Goal: Information Seeking & Learning: Find specific fact

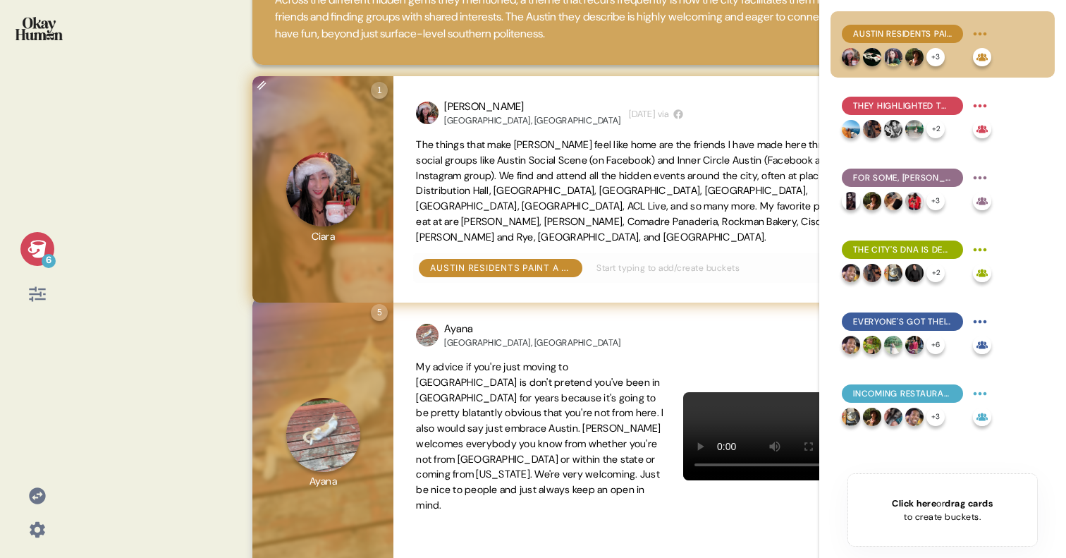
scroll to position [162, 0]
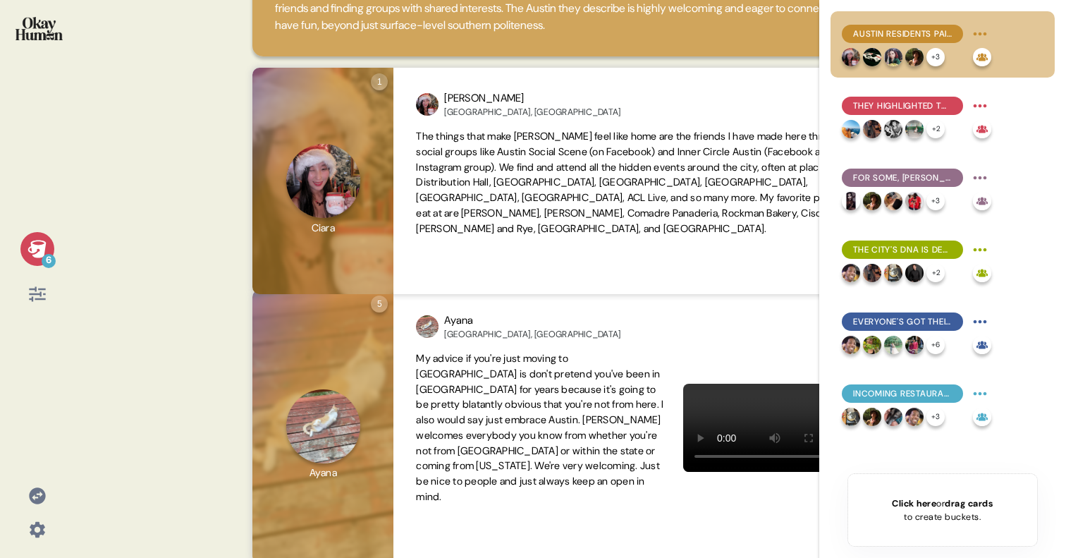
click at [28, 298] on icon at bounding box center [37, 294] width 20 height 20
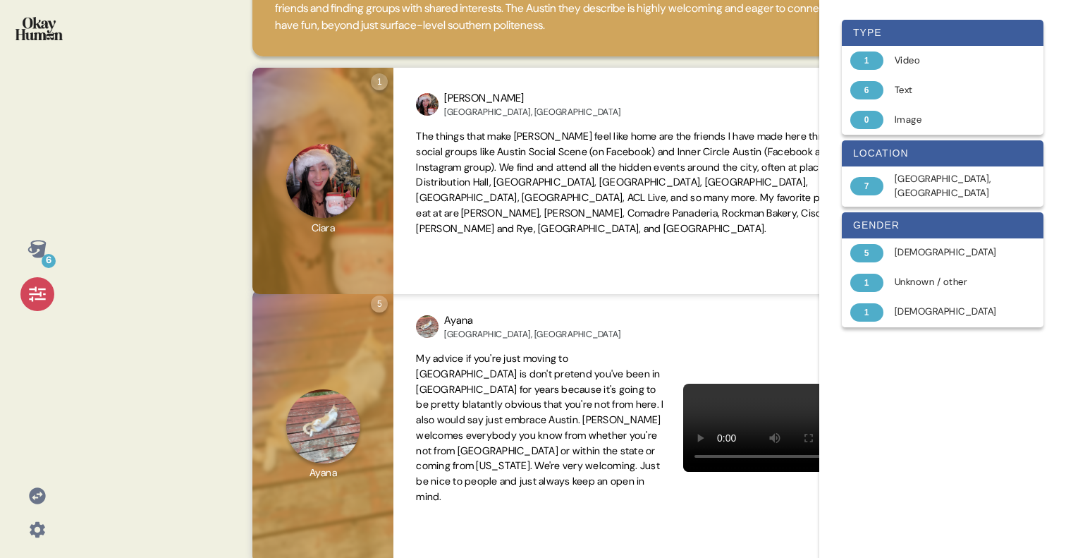
click at [25, 298] on div at bounding box center [37, 294] width 34 height 34
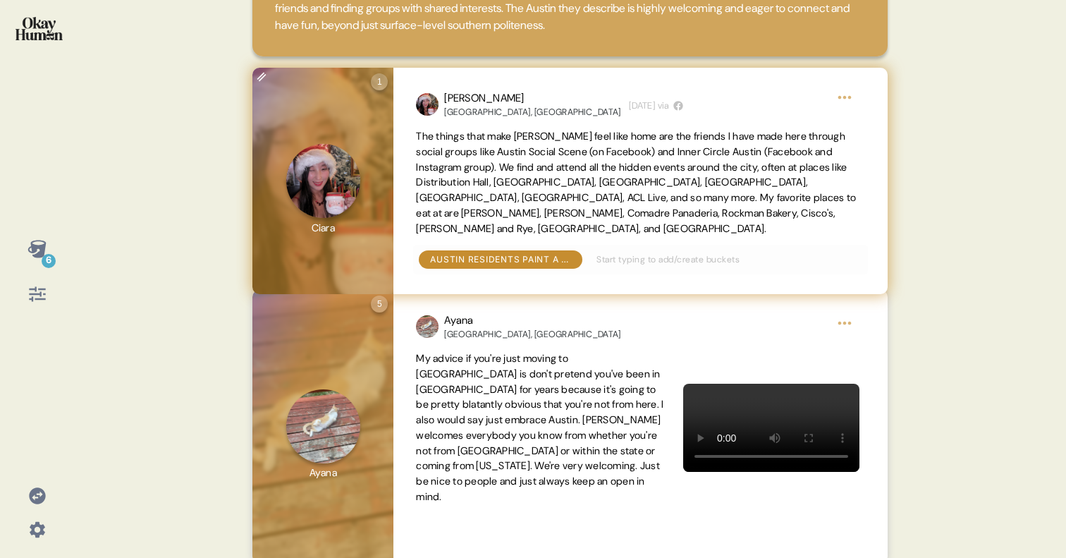
scroll to position [0, 0]
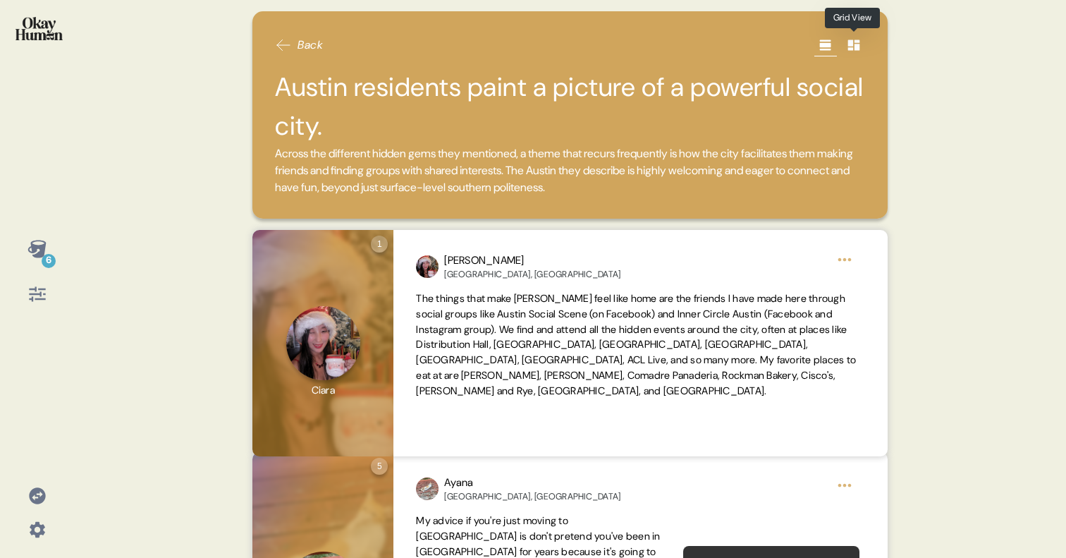
click at [858, 47] on icon at bounding box center [853, 45] width 12 height 11
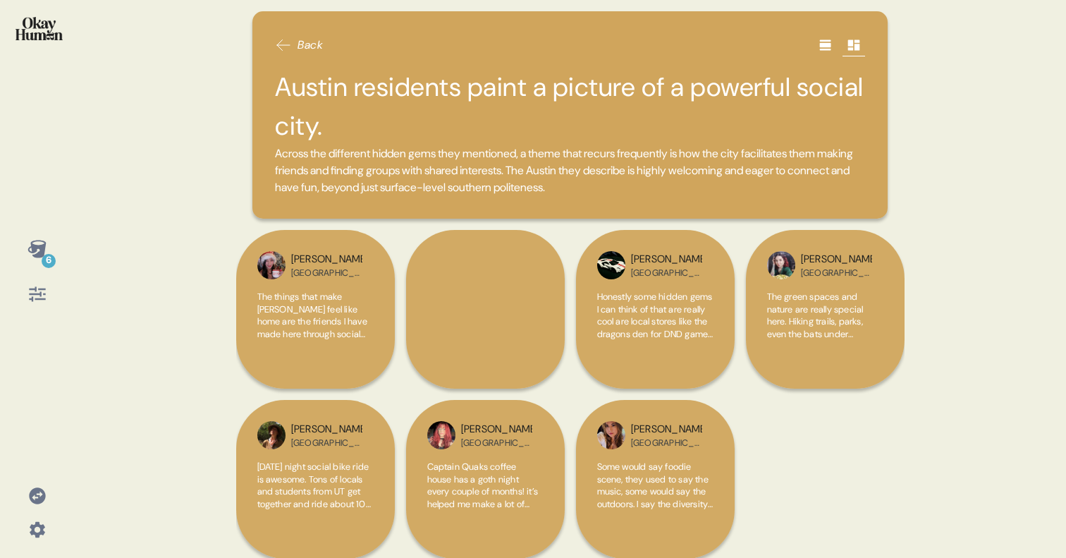
click at [40, 298] on icon at bounding box center [37, 294] width 16 height 15
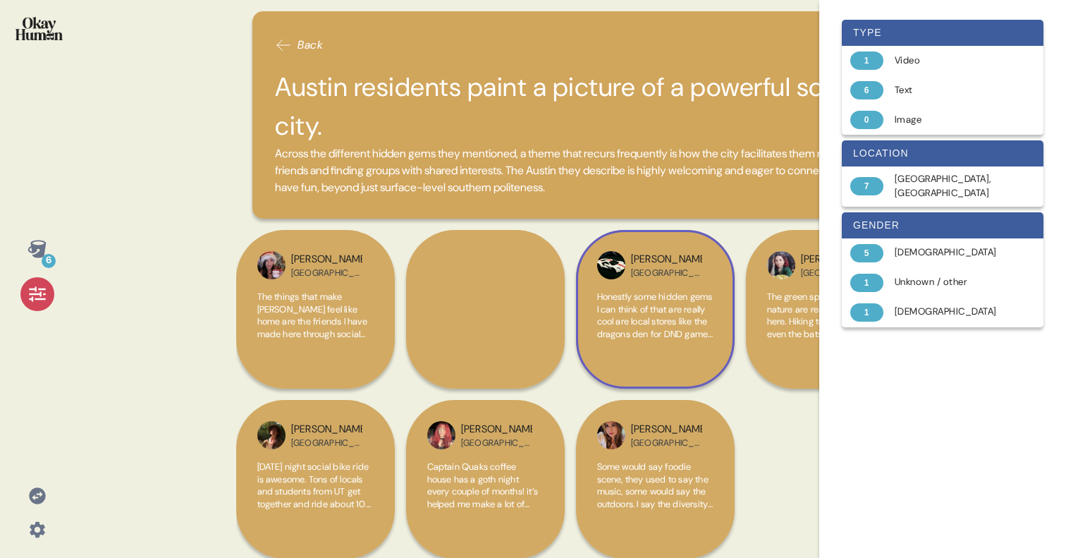
scroll to position [12, 0]
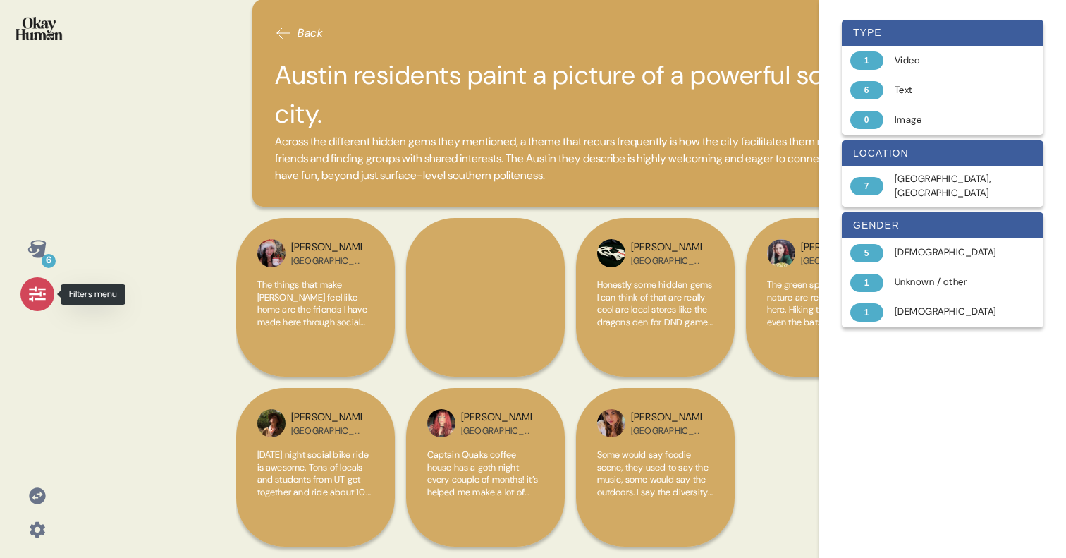
click at [37, 291] on icon at bounding box center [37, 294] width 20 height 20
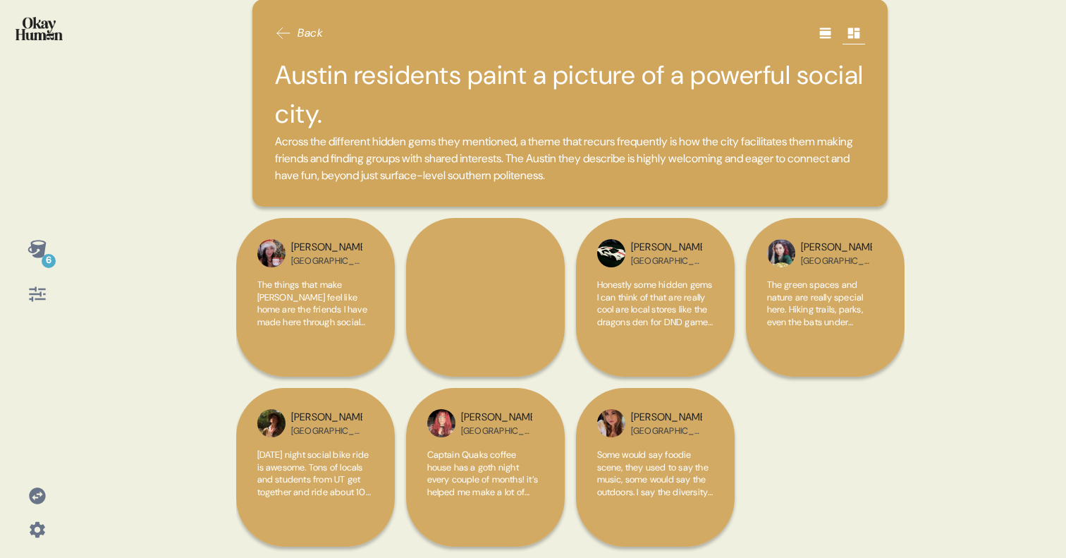
click at [826, 35] on icon at bounding box center [825, 33] width 14 height 14
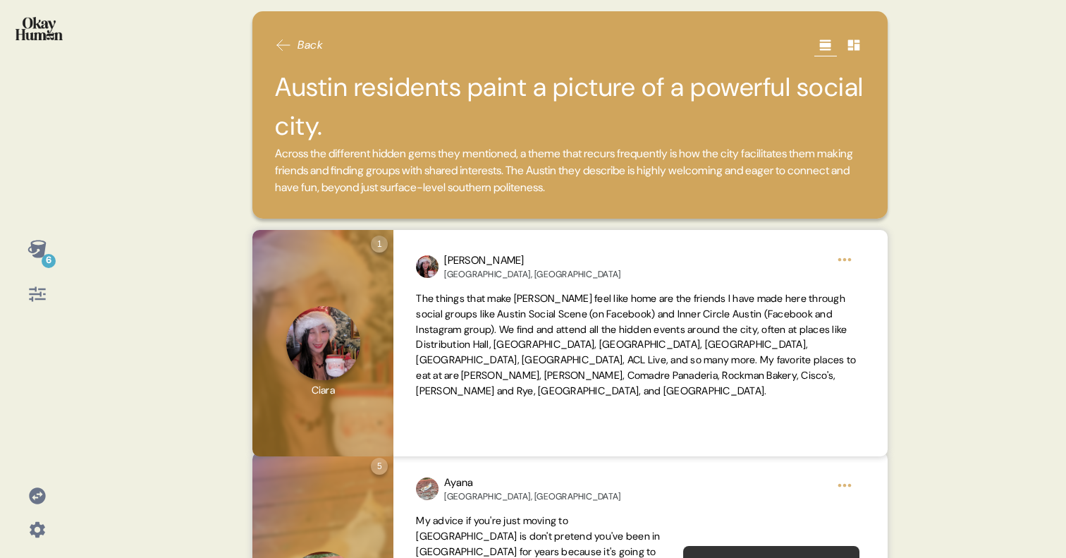
click at [30, 303] on icon at bounding box center [37, 294] width 20 height 20
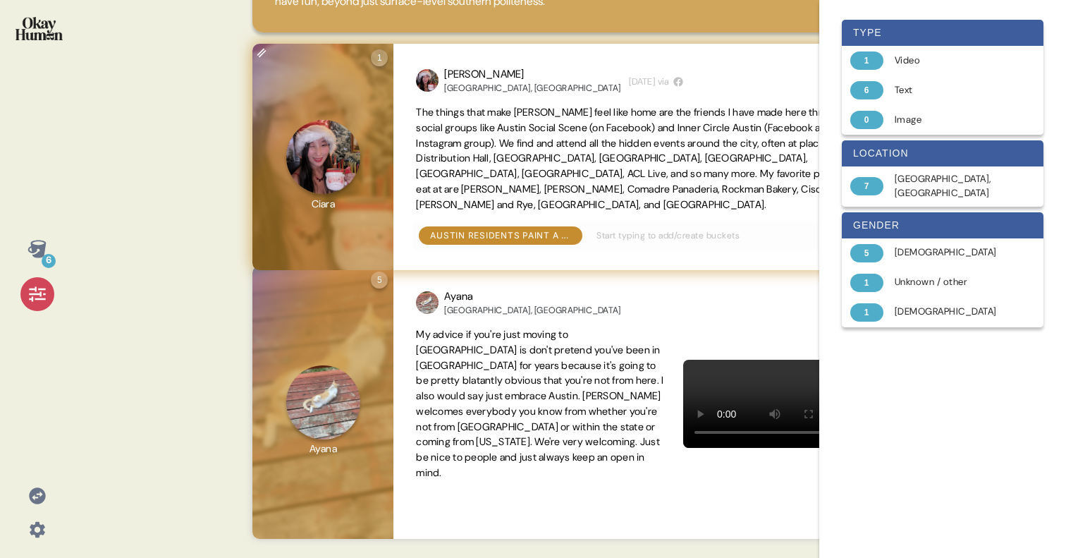
scroll to position [183, 0]
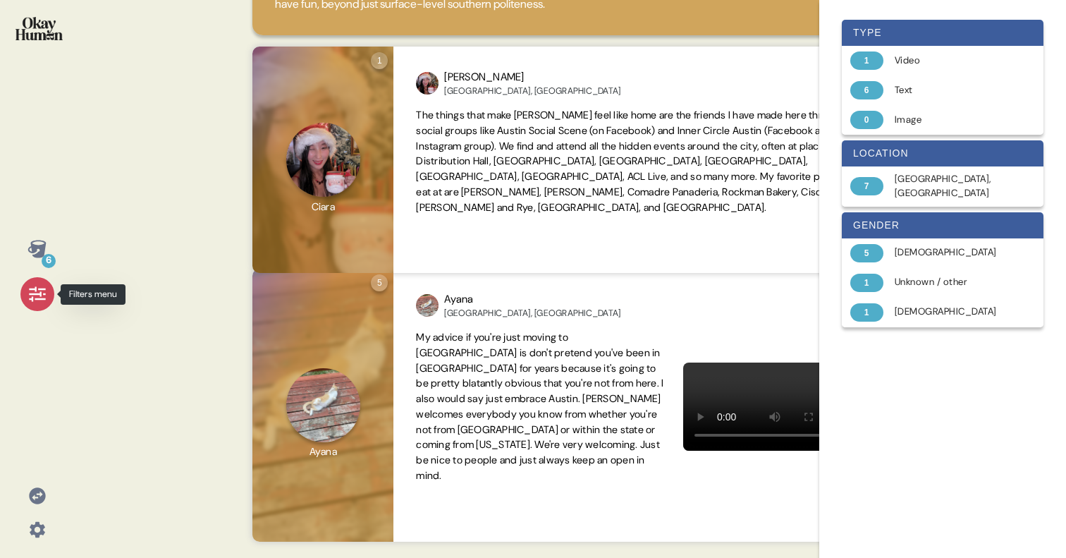
click at [30, 297] on icon at bounding box center [37, 294] width 20 height 20
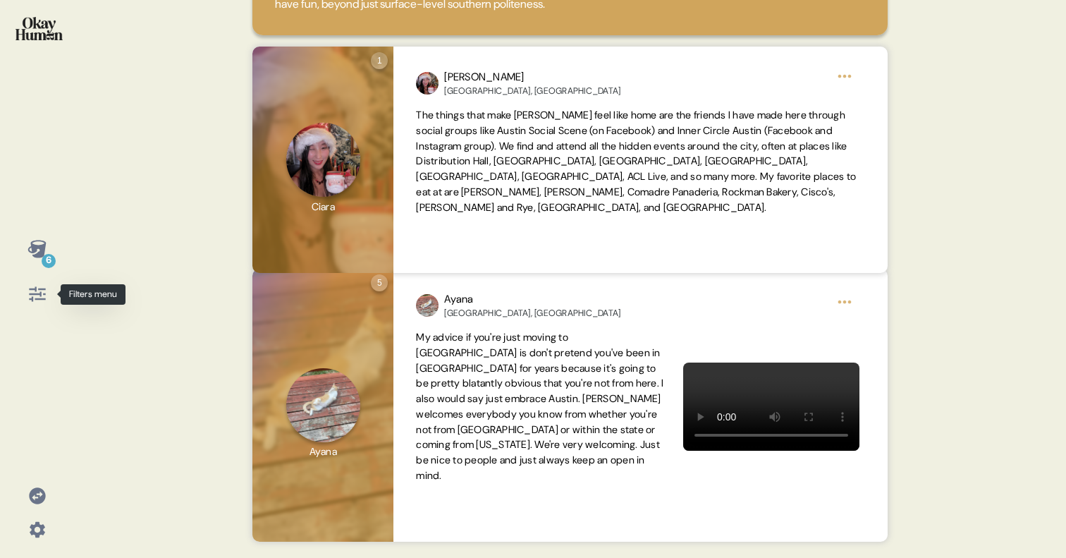
click at [39, 299] on icon at bounding box center [37, 294] width 16 height 15
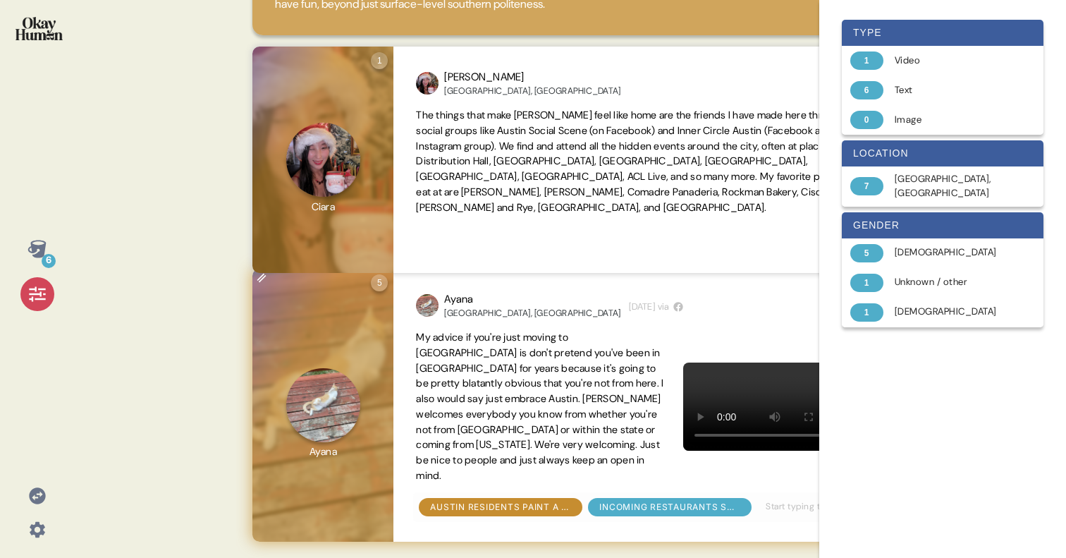
scroll to position [0, 0]
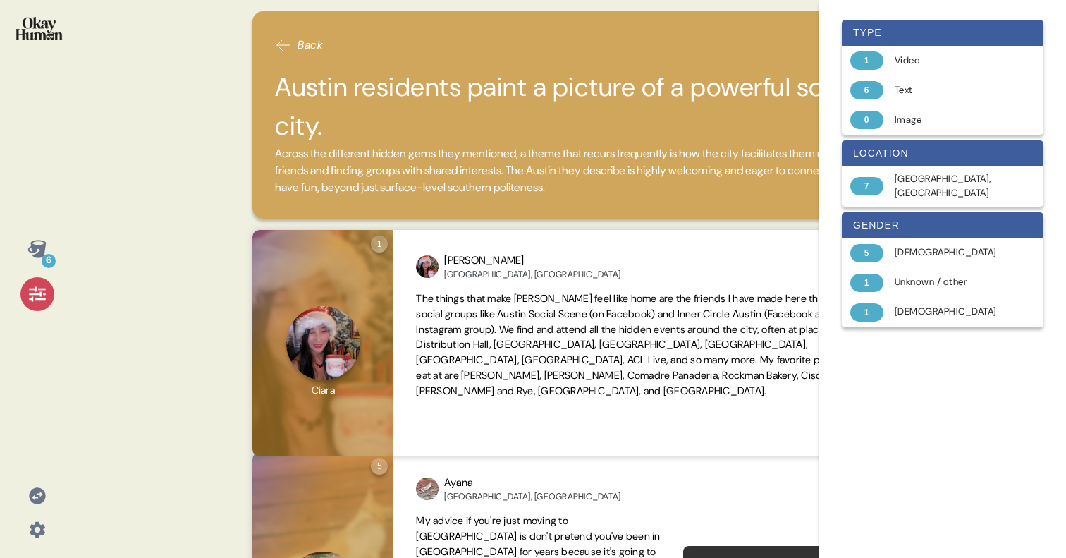
click at [37, 296] on icon at bounding box center [37, 294] width 20 height 20
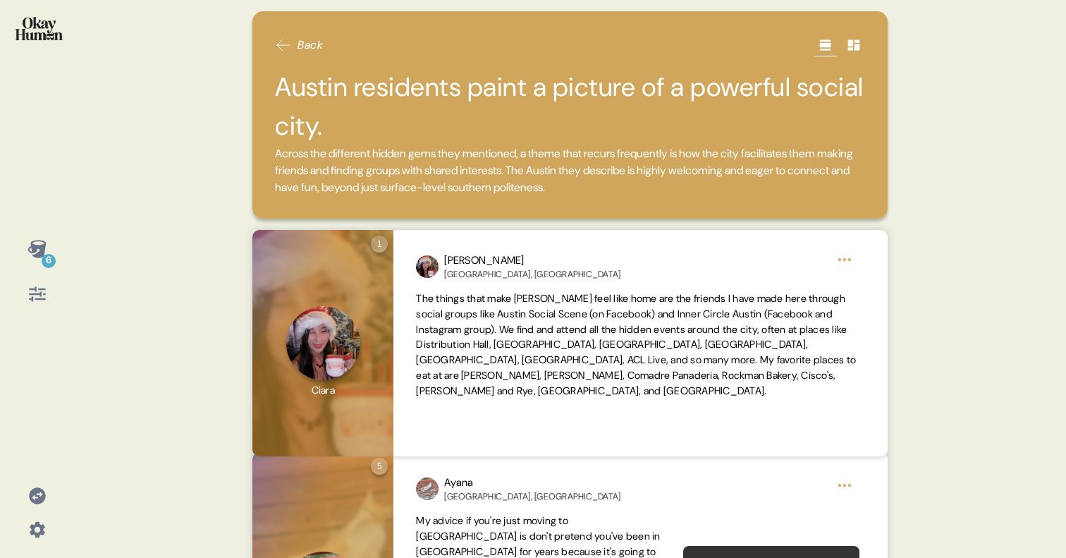
click at [277, 44] on icon at bounding box center [283, 45] width 13 height 11
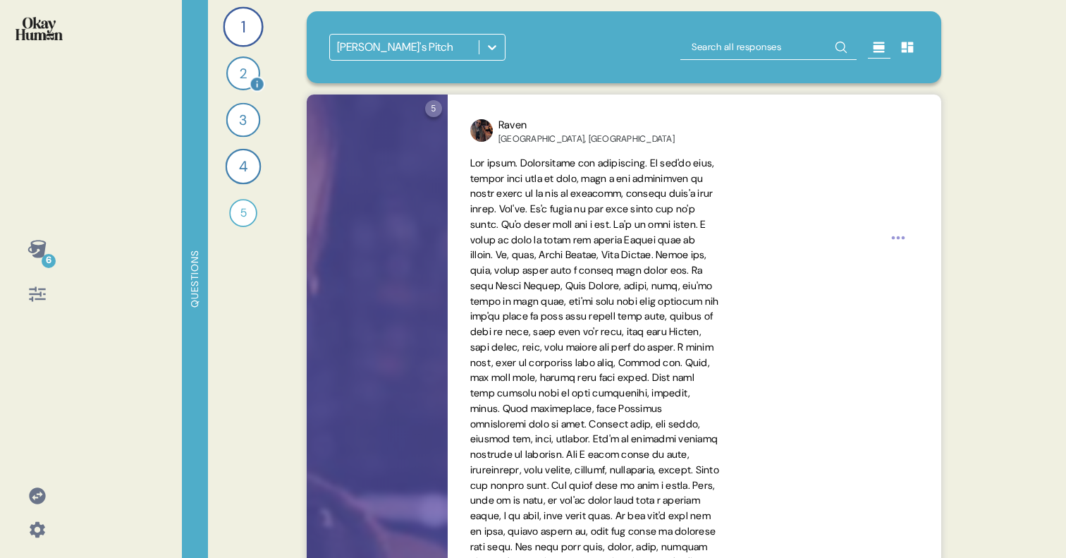
click at [243, 84] on div "2" at bounding box center [243, 73] width 34 height 34
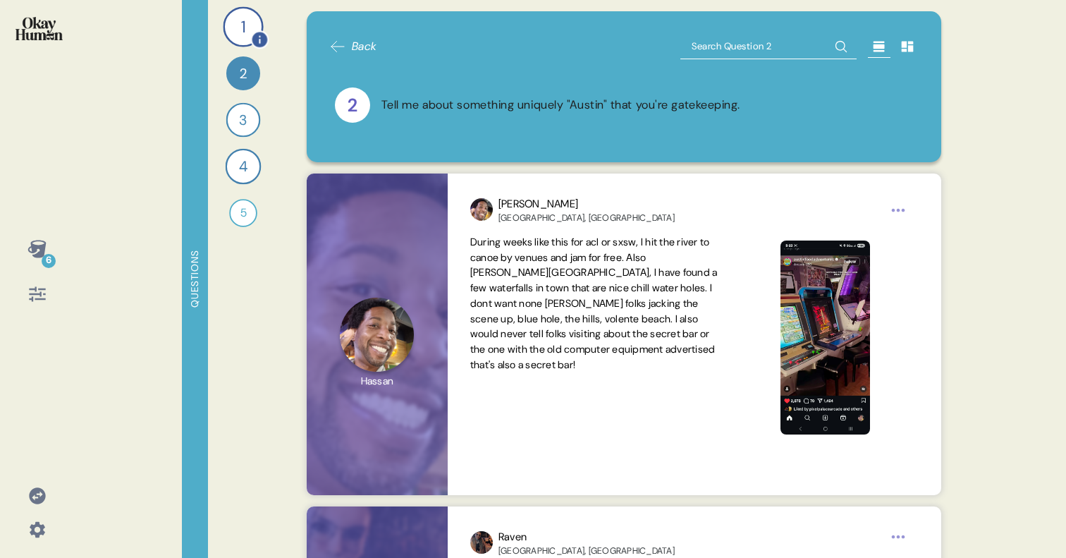
click at [251, 25] on div "1" at bounding box center [243, 26] width 40 height 40
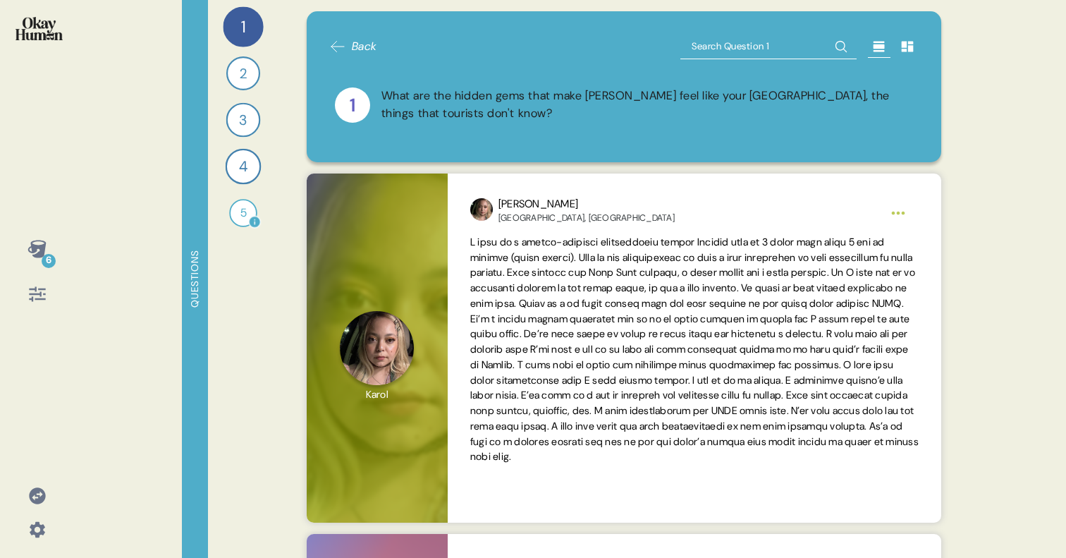
click at [232, 212] on div "5" at bounding box center [243, 213] width 28 height 28
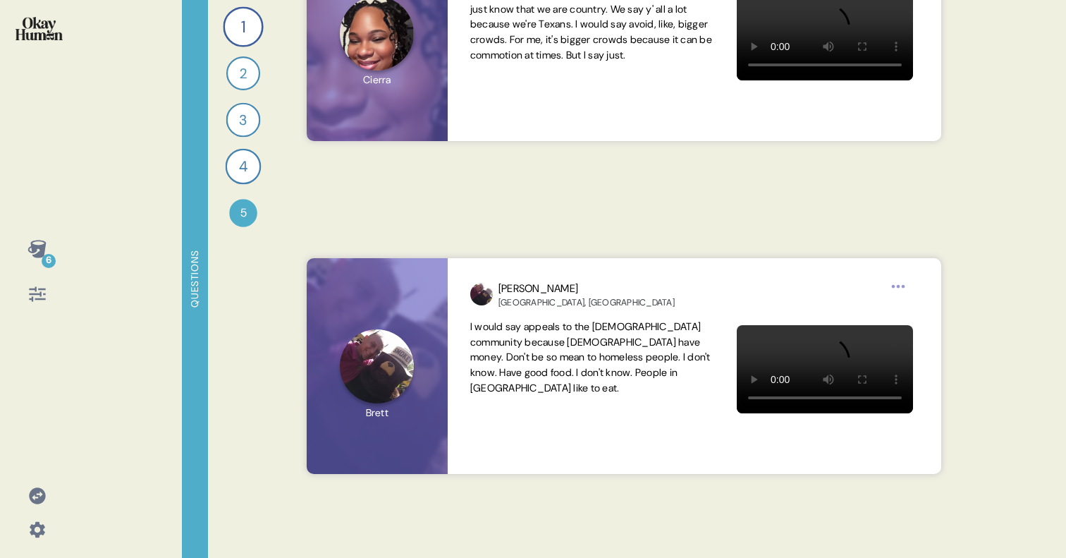
scroll to position [6735, 0]
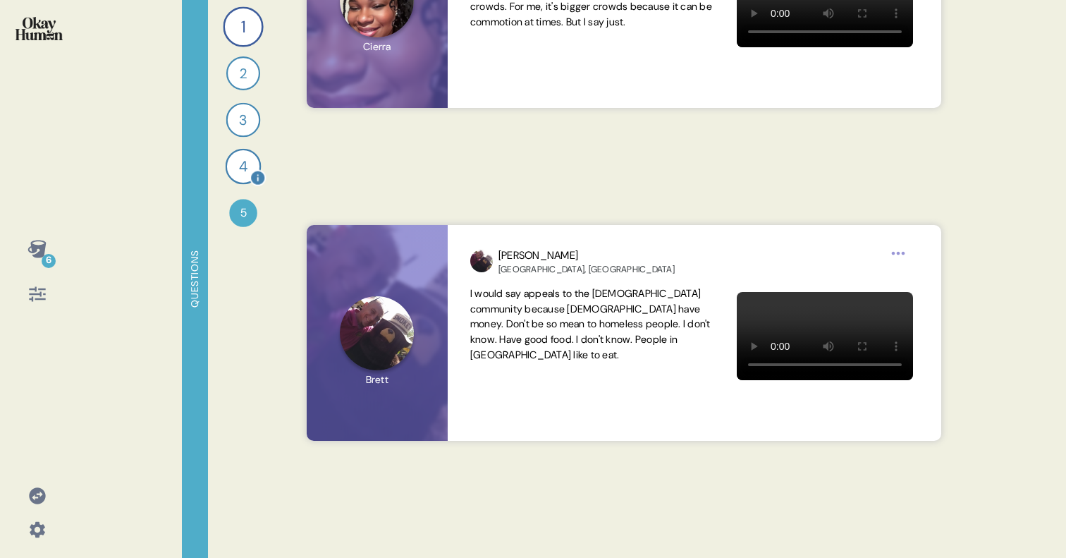
click at [240, 171] on div "4" at bounding box center [244, 167] width 36 height 36
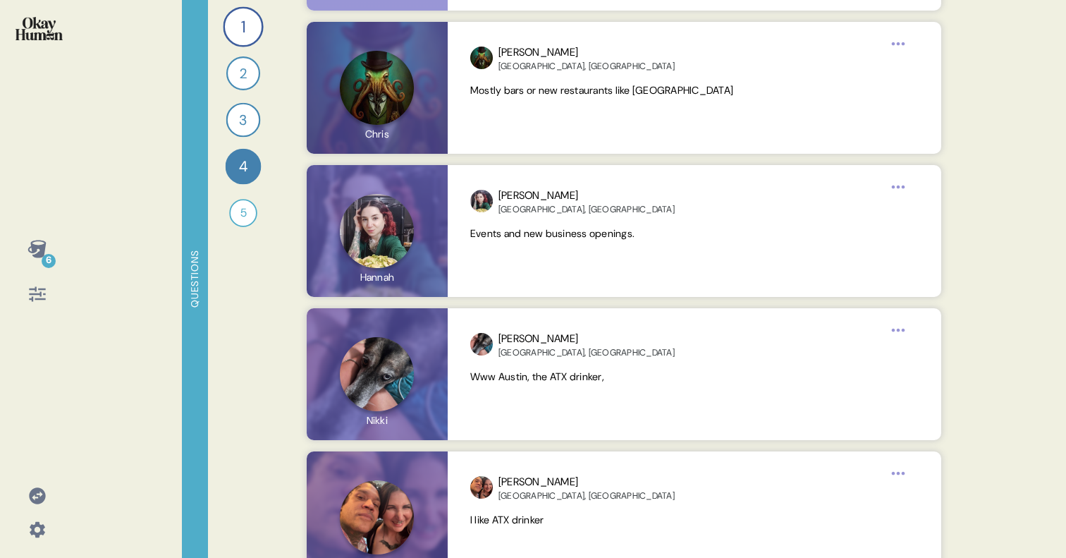
scroll to position [4635, 0]
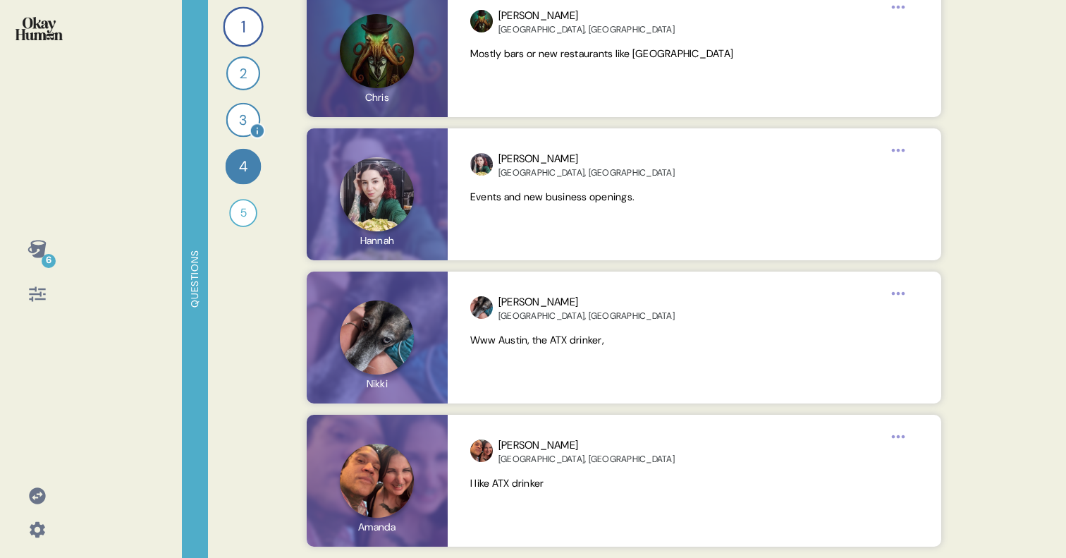
click at [244, 117] on div "3" at bounding box center [243, 120] width 35 height 35
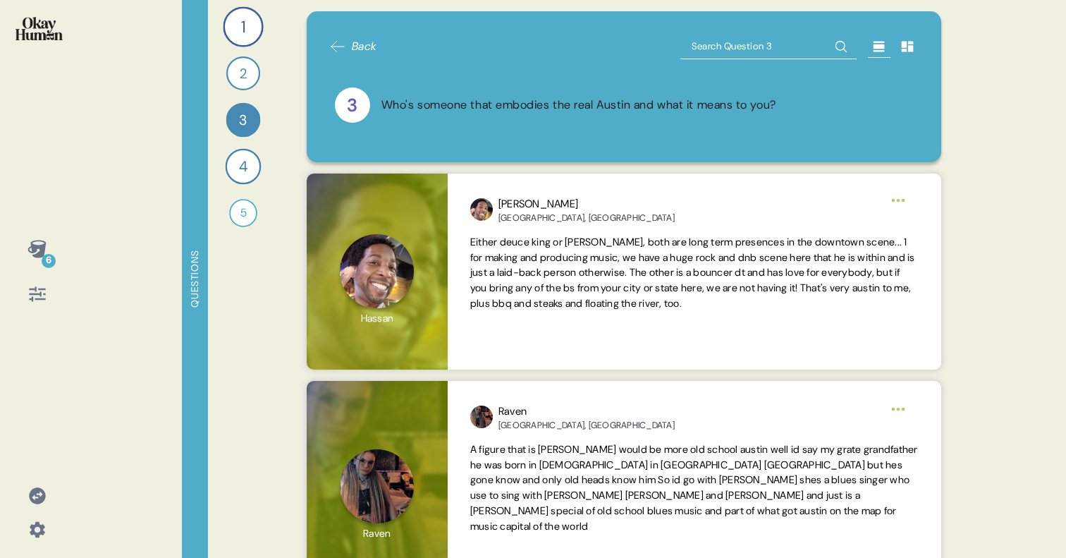
click at [245, 86] on div "2" at bounding box center [243, 73] width 34 height 34
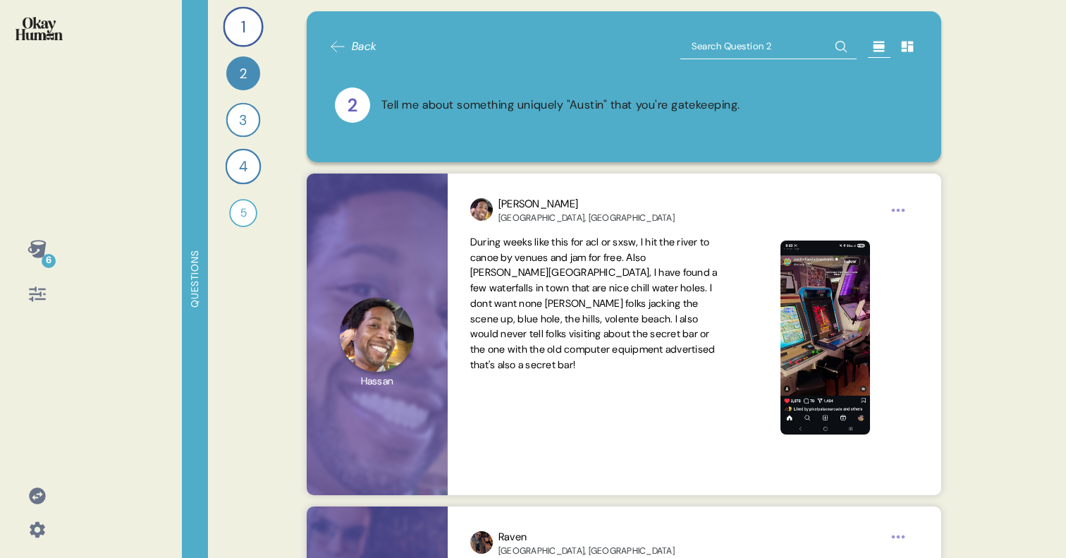
click at [245, 46] on div "1" at bounding box center [243, 26] width 40 height 40
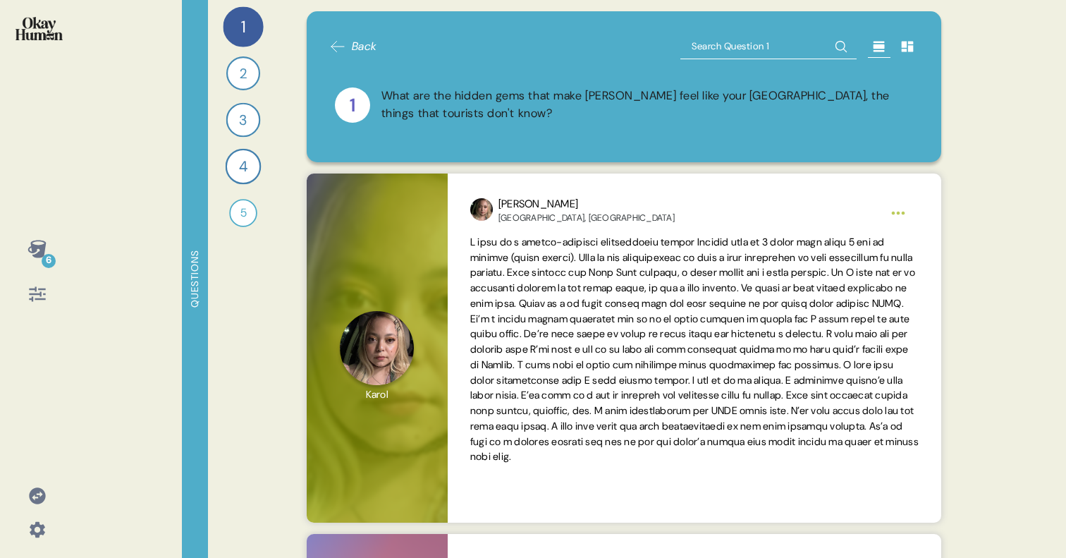
click at [234, 32] on div "1" at bounding box center [243, 26] width 40 height 40
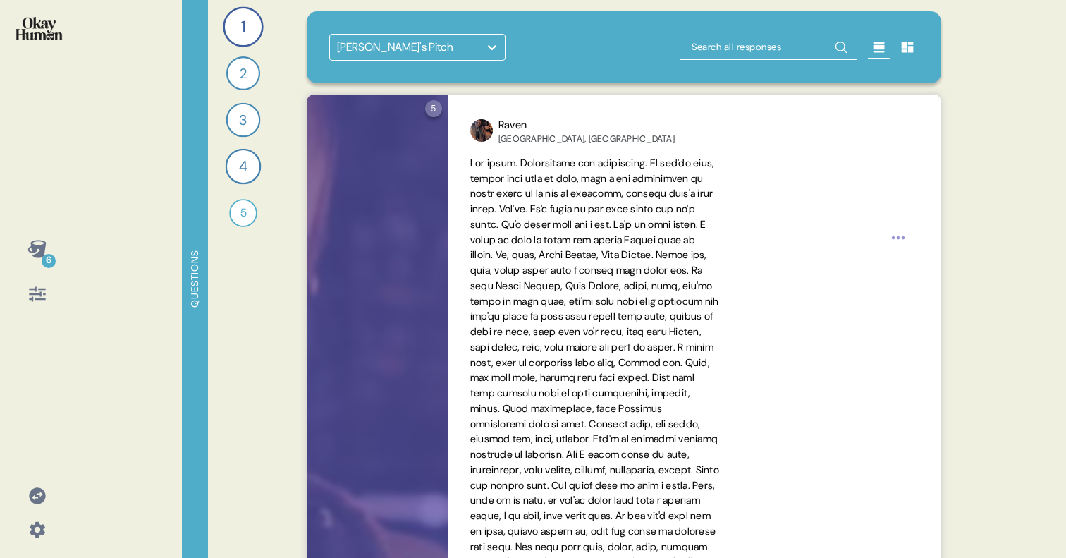
click at [777, 49] on input "text" at bounding box center [768, 47] width 176 height 25
click at [909, 47] on icon at bounding box center [908, 47] width 12 height 11
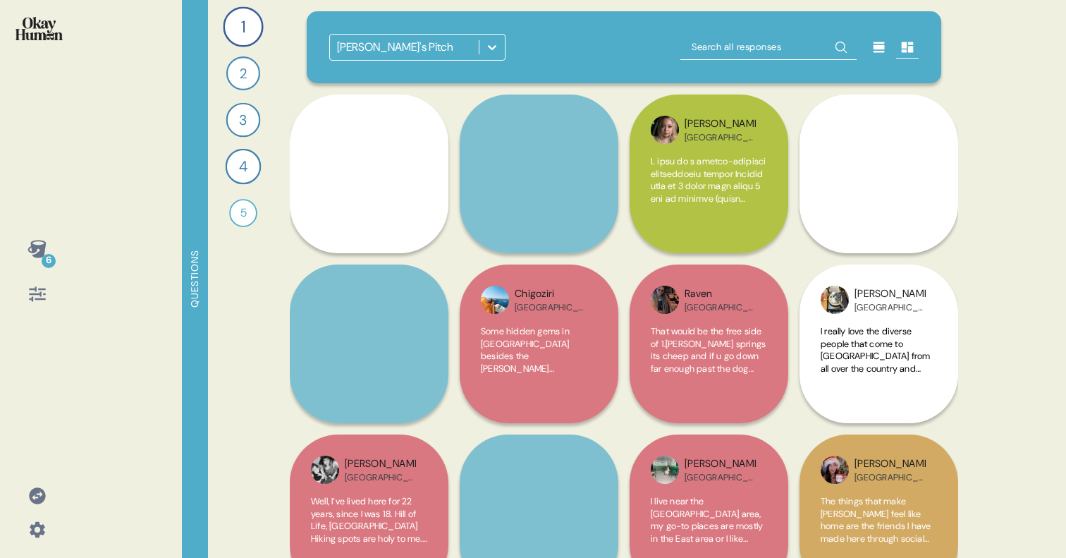
click at [878, 49] on icon at bounding box center [878, 47] width 11 height 11
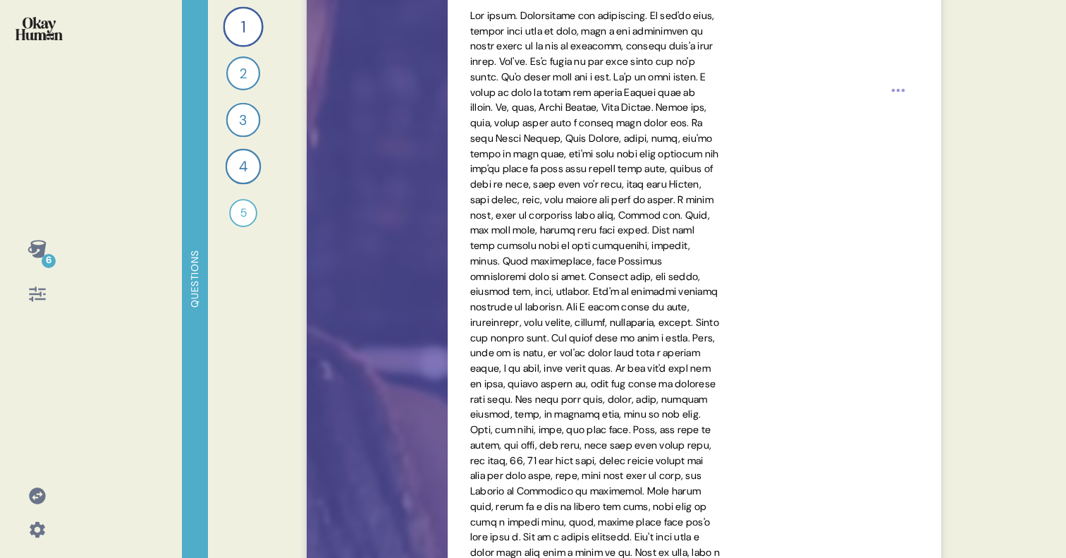
scroll to position [0, 0]
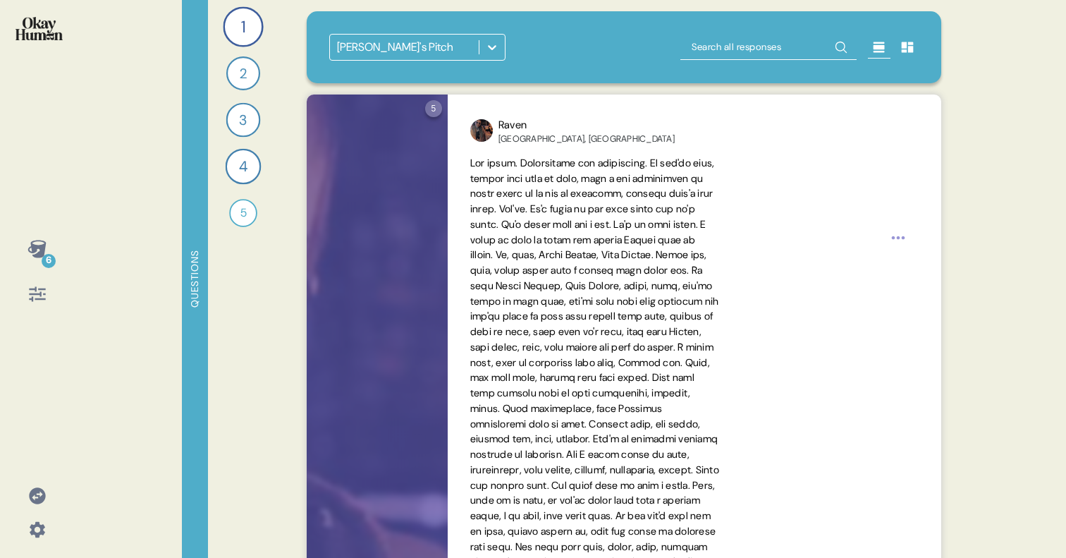
click at [804, 55] on input "text" at bounding box center [768, 47] width 176 height 25
type input "6th"
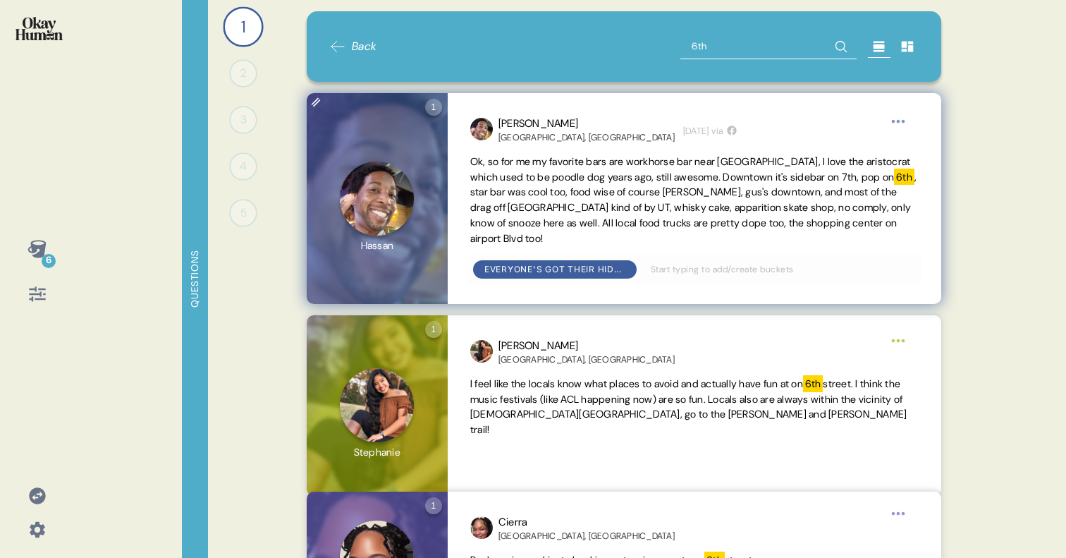
scroll to position [77, 0]
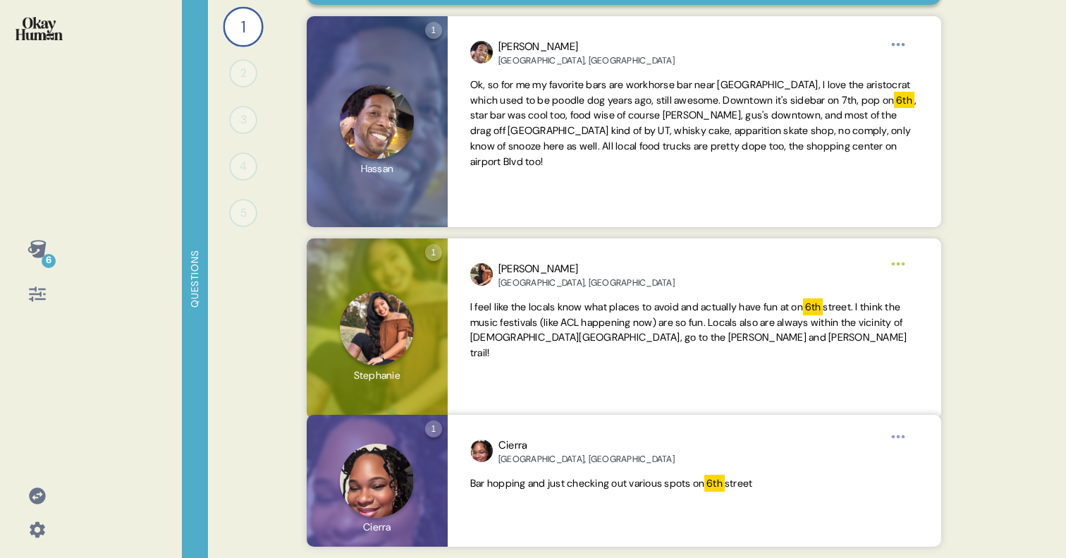
click at [976, 262] on div "6 Questions 1 What are the hidden gems that make [PERSON_NAME] feel like your A…" at bounding box center [533, 279] width 1066 height 558
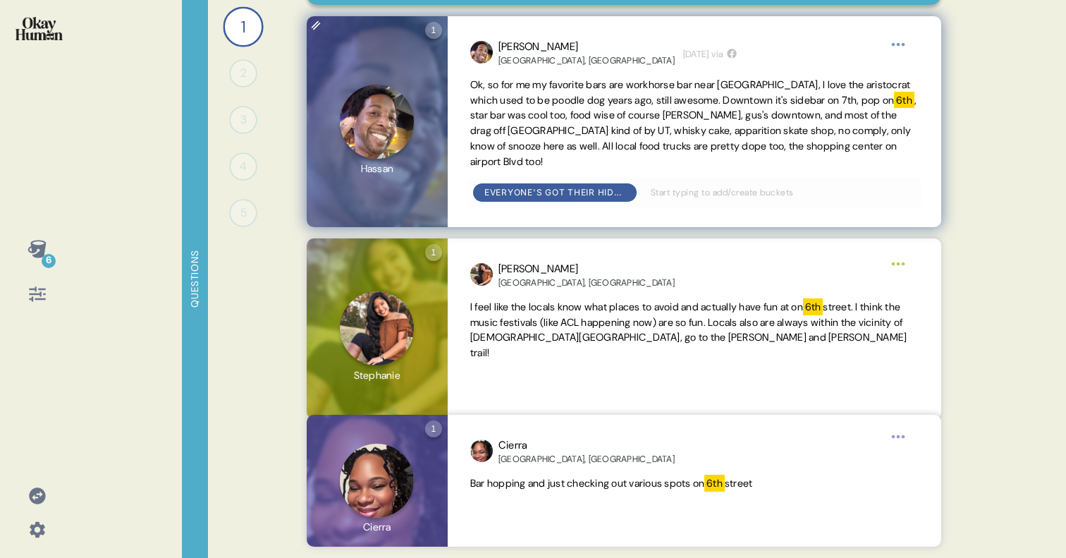
scroll to position [0, 0]
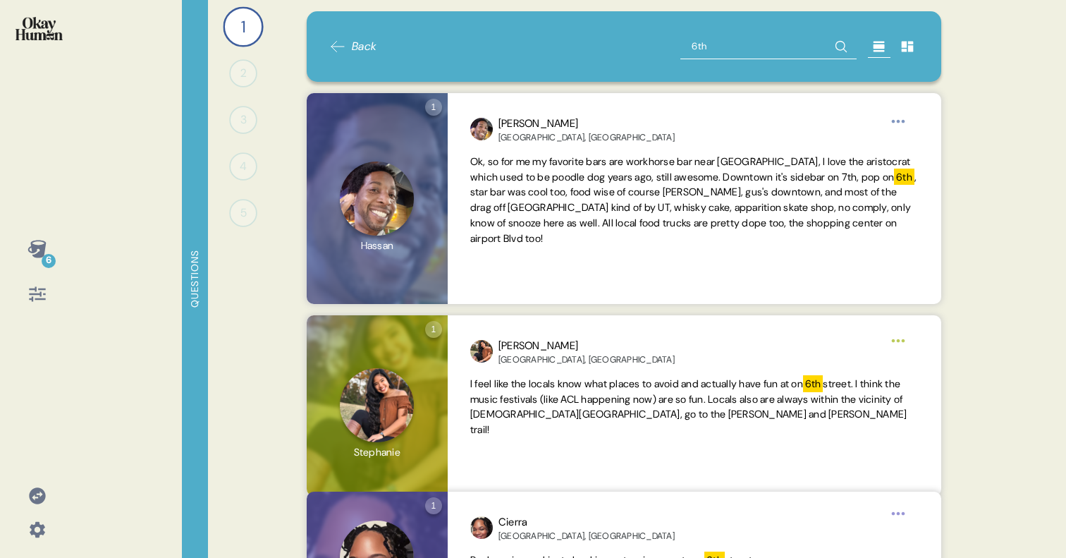
click at [732, 56] on input "6th" at bounding box center [768, 46] width 176 height 25
type input "6"
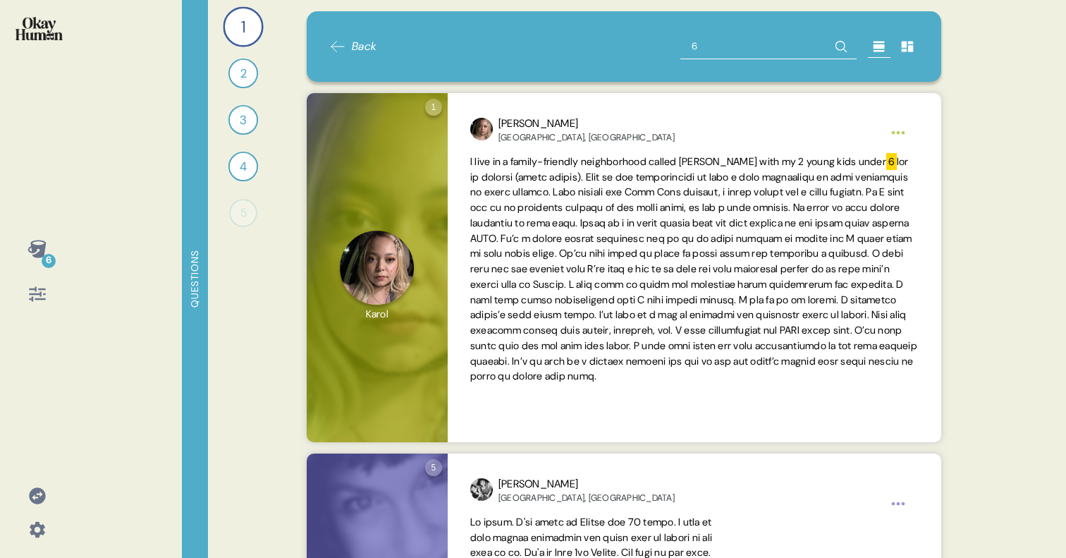
click at [252, 27] on div "1" at bounding box center [243, 26] width 40 height 40
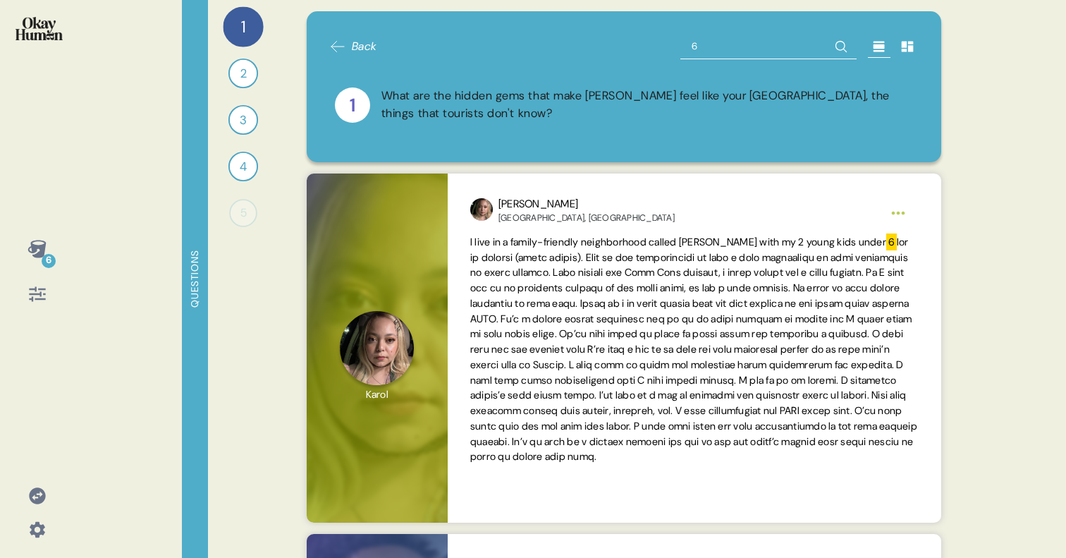
click at [800, 44] on input "6" at bounding box center [768, 46] width 176 height 25
click at [1014, 67] on div "6 Questions 1 What are the hidden gems that make [PERSON_NAME] feel like your A…" at bounding box center [533, 279] width 1066 height 558
click at [246, 30] on div "1" at bounding box center [243, 26] width 40 height 40
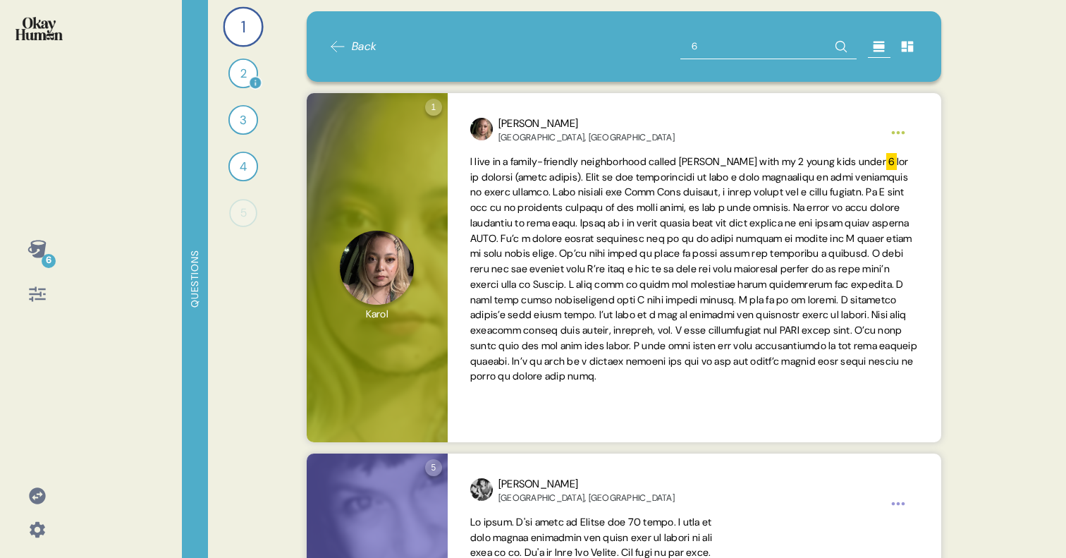
click at [246, 70] on div "2" at bounding box center [243, 74] width 30 height 30
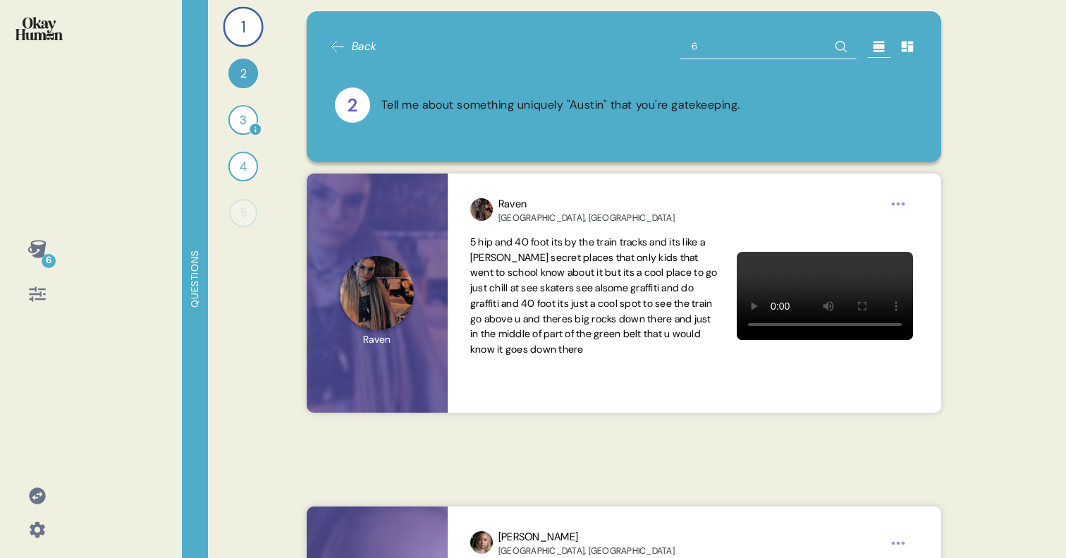
click at [243, 124] on div "3" at bounding box center [243, 120] width 30 height 30
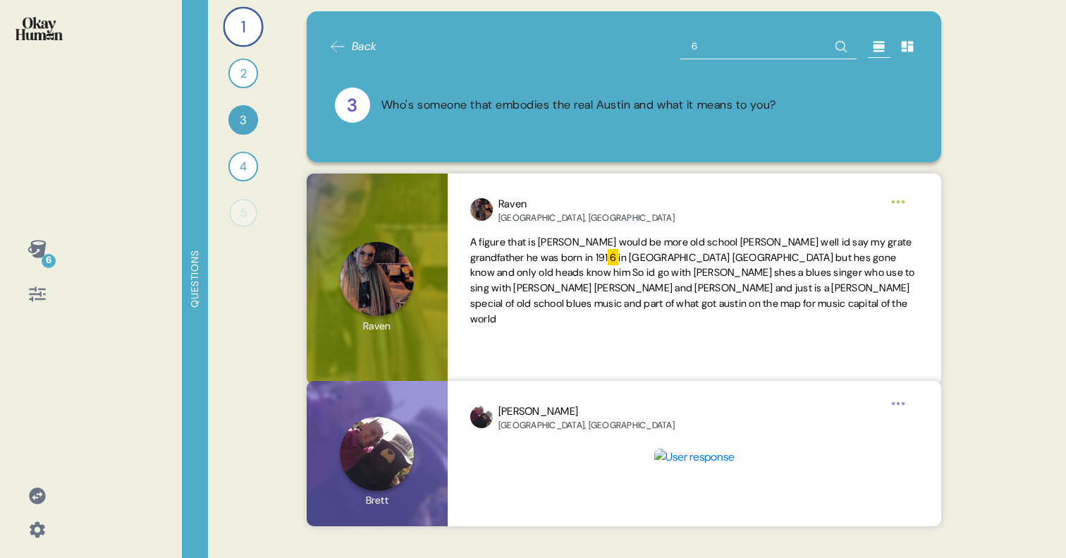
click at [777, 47] on input "6" at bounding box center [768, 46] width 176 height 25
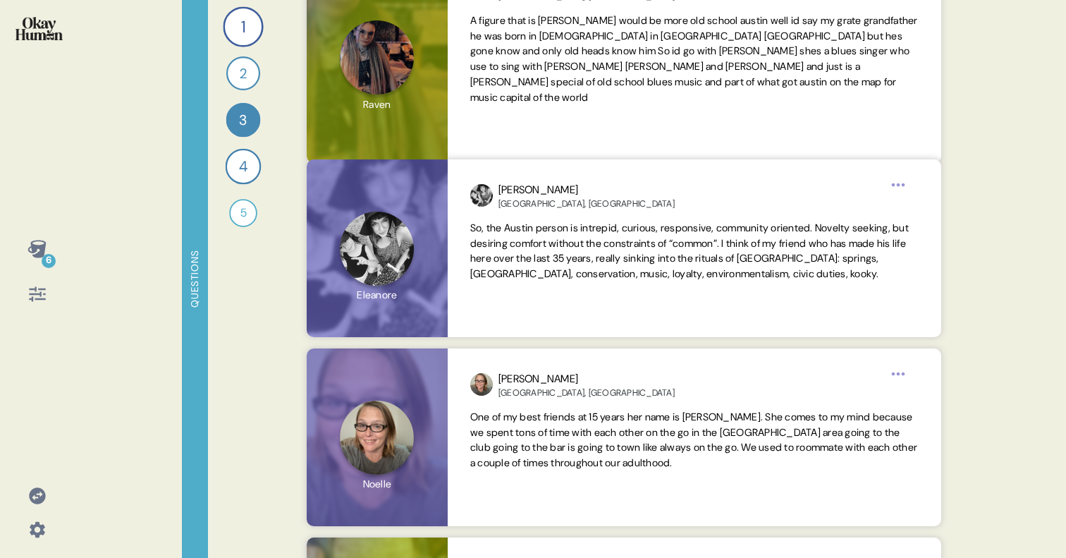
scroll to position [427, 0]
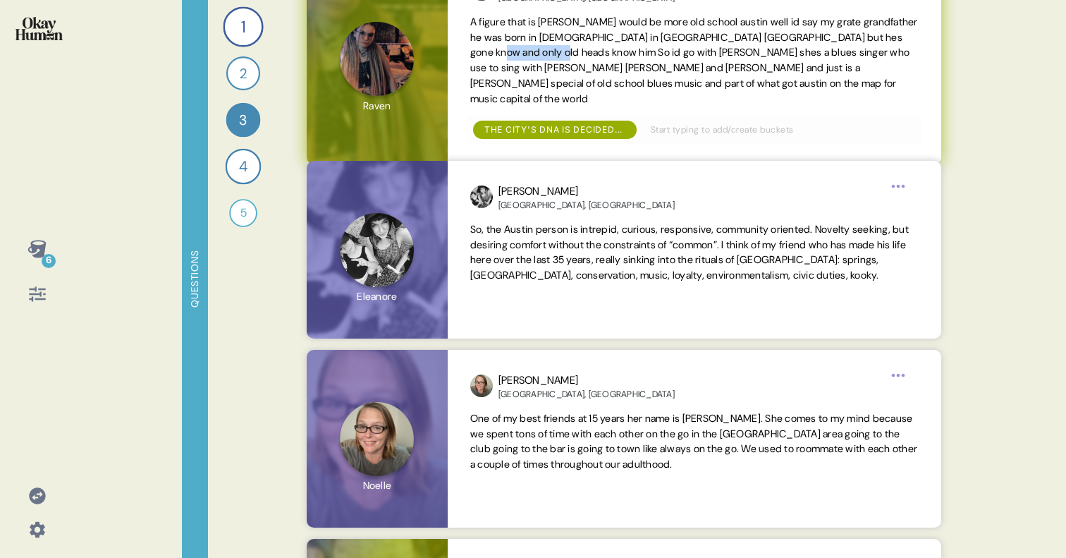
drag, startPoint x: 471, startPoint y: 49, endPoint x: 542, endPoint y: 59, distance: 71.9
click at [542, 59] on span "A figure that is [PERSON_NAME] would be more old school austin well id say my g…" at bounding box center [694, 61] width 448 height 90
copy span "[PERSON_NAME]"
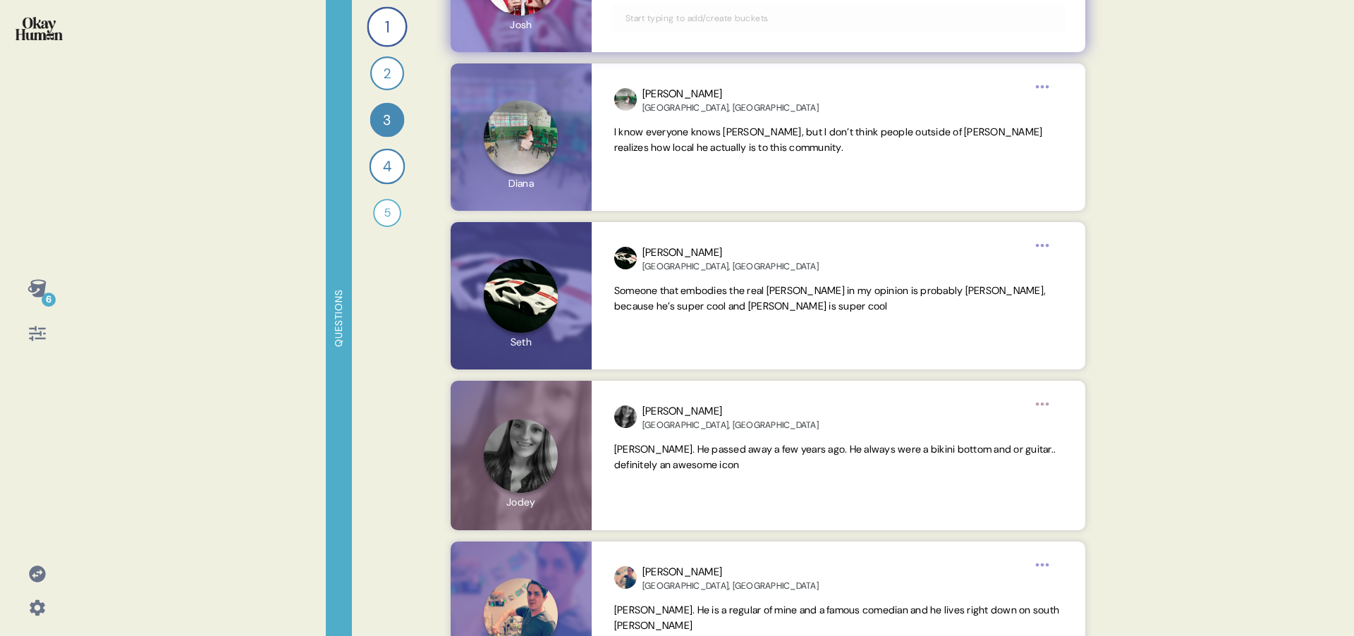
scroll to position [2070, 0]
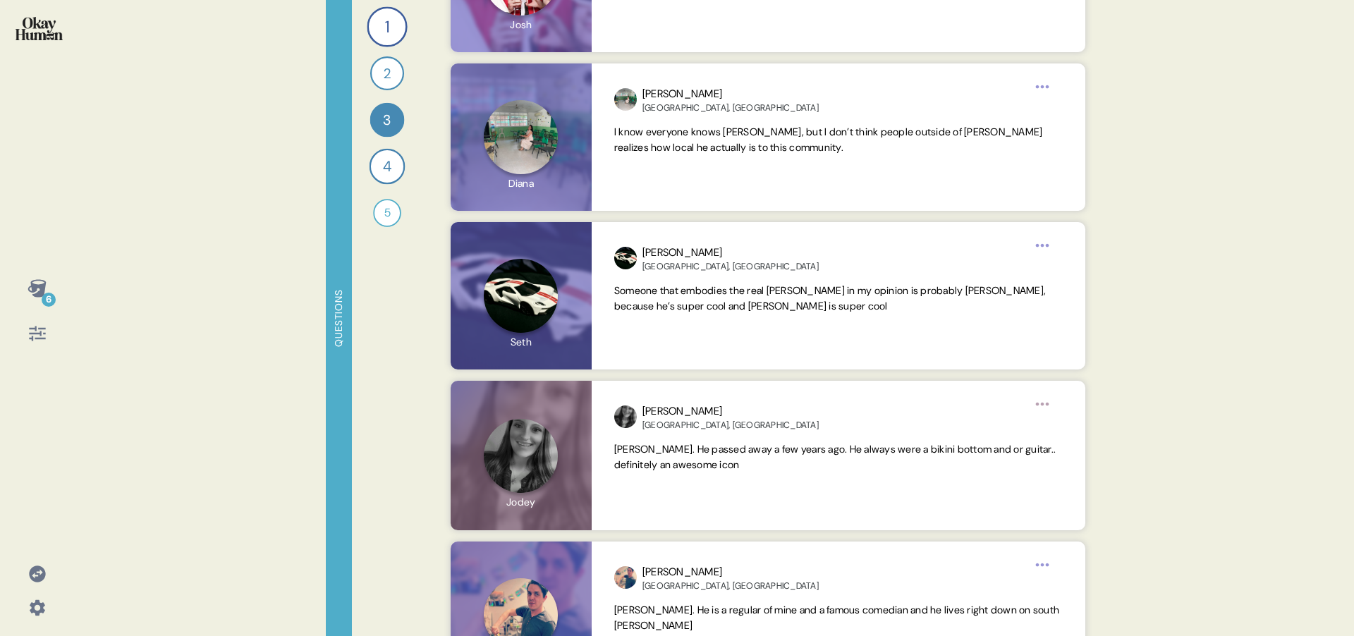
click at [234, 85] on div "6 Questions 1 What are the hidden gems that make [PERSON_NAME] feel like your A…" at bounding box center [677, 318] width 1354 height 636
